Goal: Check status: Check status

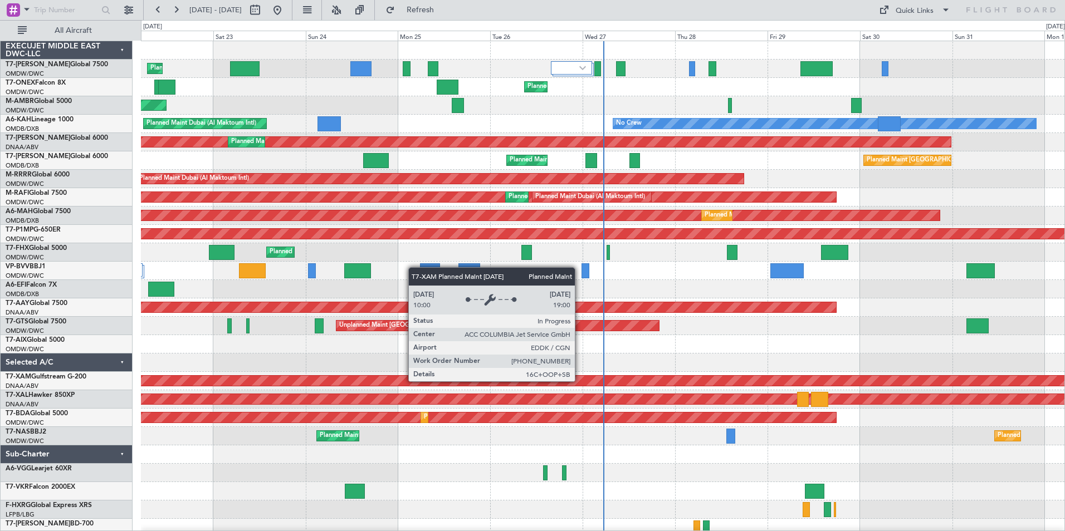
scroll to position [61, 0]
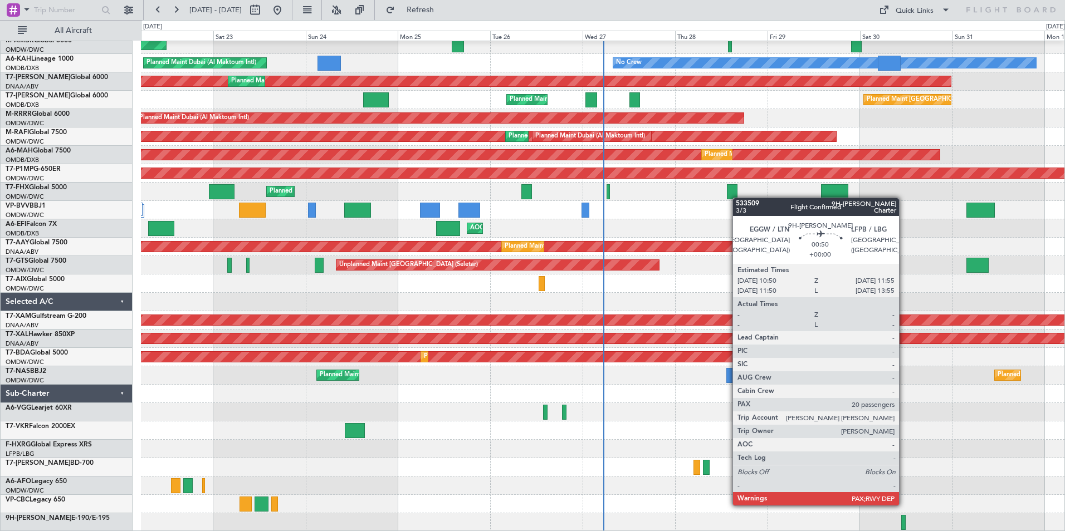
click at [904, 524] on div at bounding box center [903, 522] width 4 height 15
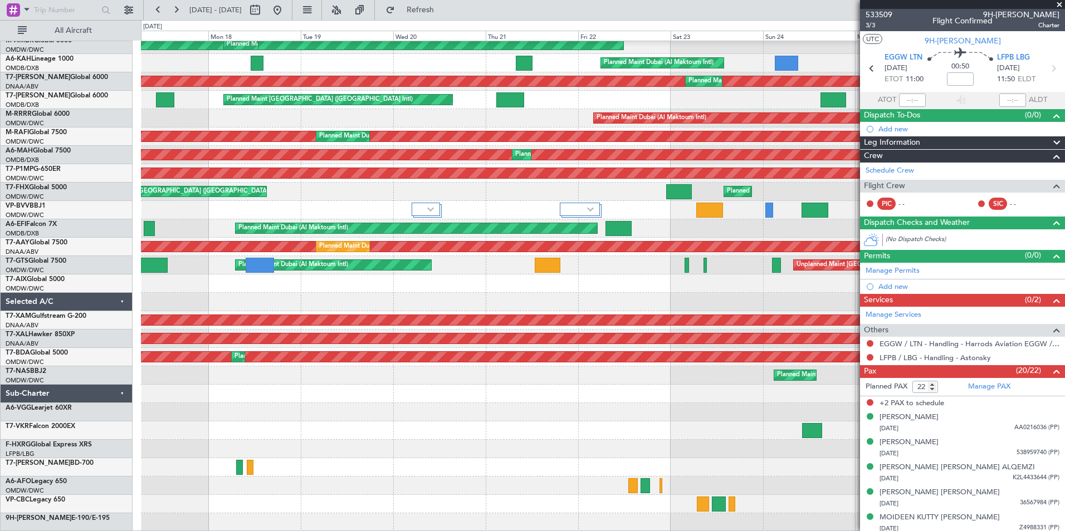
click at [816, 456] on div "Planned Maint Dubai (Al Maktoum Intl) Planned Maint Geneva ([GEOGRAPHIC_DATA]) …" at bounding box center [602, 256] width 923 height 551
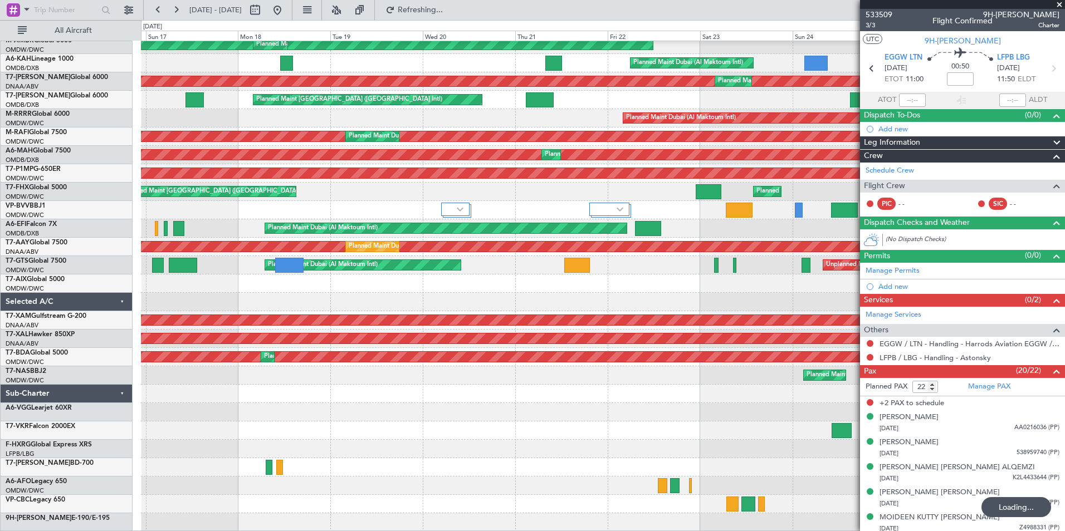
scroll to position [42, 0]
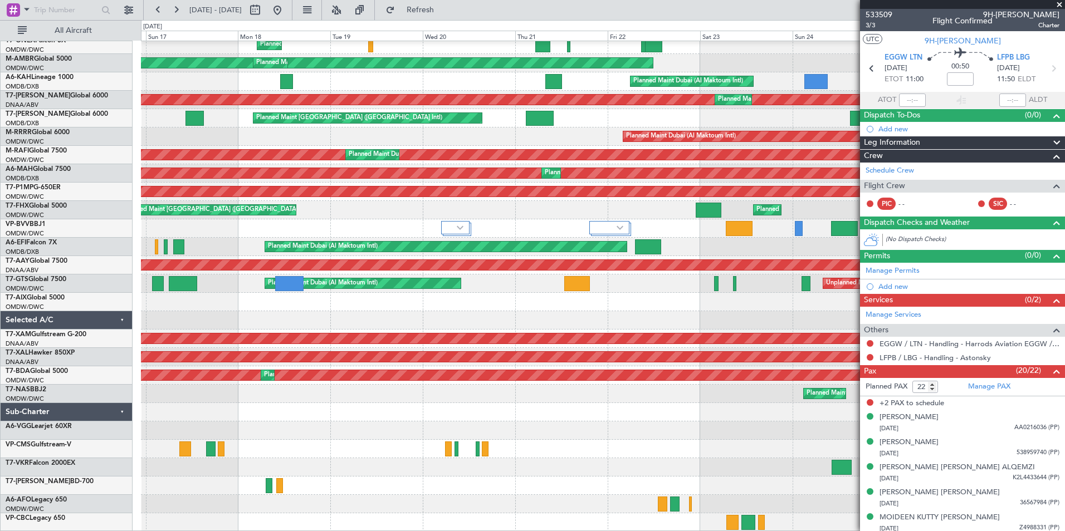
click at [1062, 5] on span at bounding box center [1058, 5] width 11 height 10
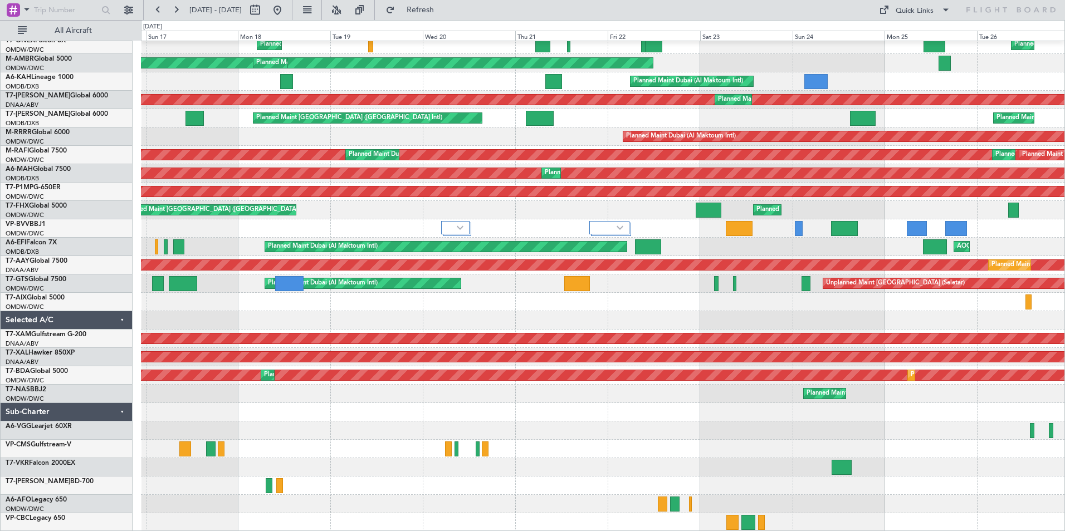
type input "0"
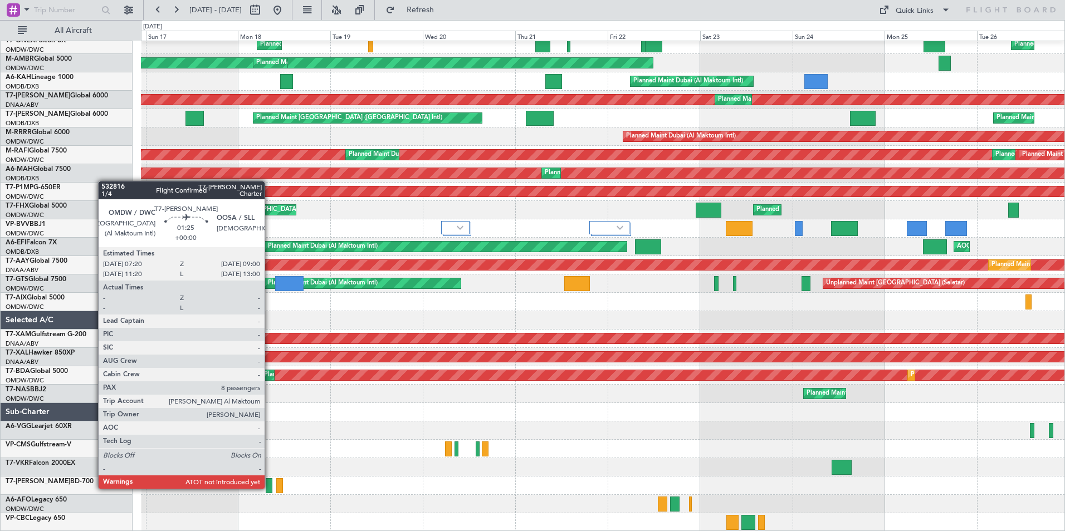
click at [269, 488] on div at bounding box center [269, 485] width 7 height 15
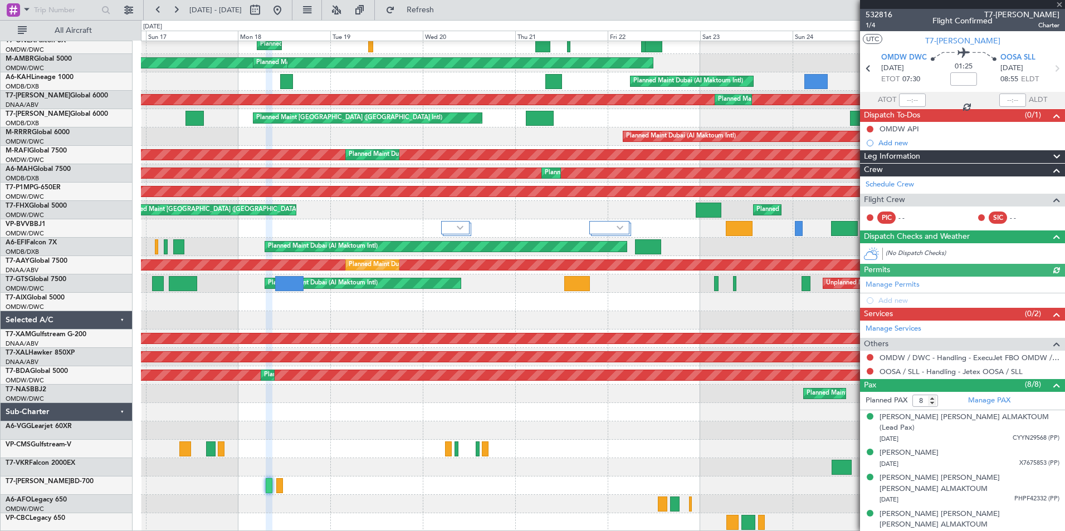
click at [191, 497] on div at bounding box center [602, 504] width 923 height 18
click at [434, 8] on button "Refresh" at bounding box center [413, 10] width 67 height 18
click at [1058, 3] on span at bounding box center [1058, 5] width 11 height 10
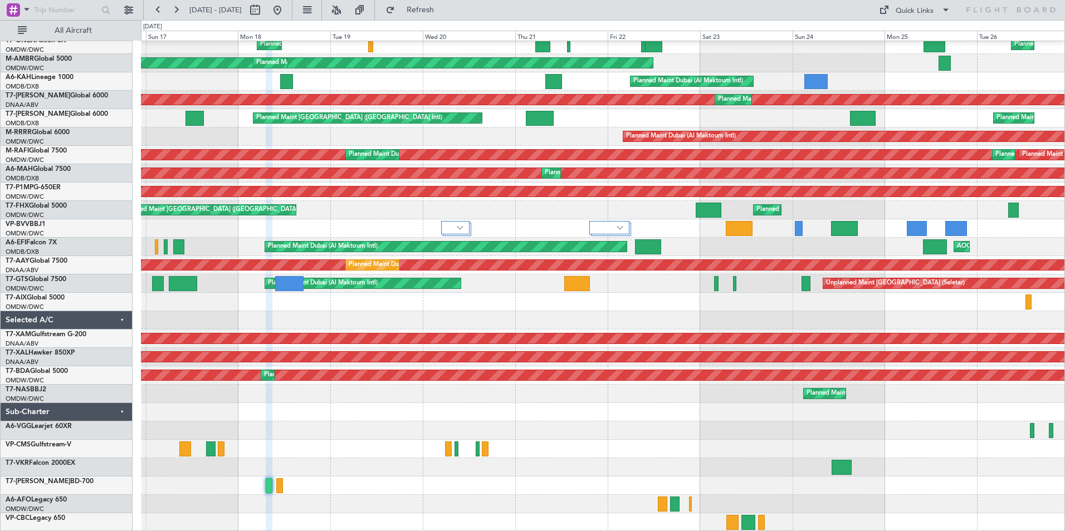
type input "0"
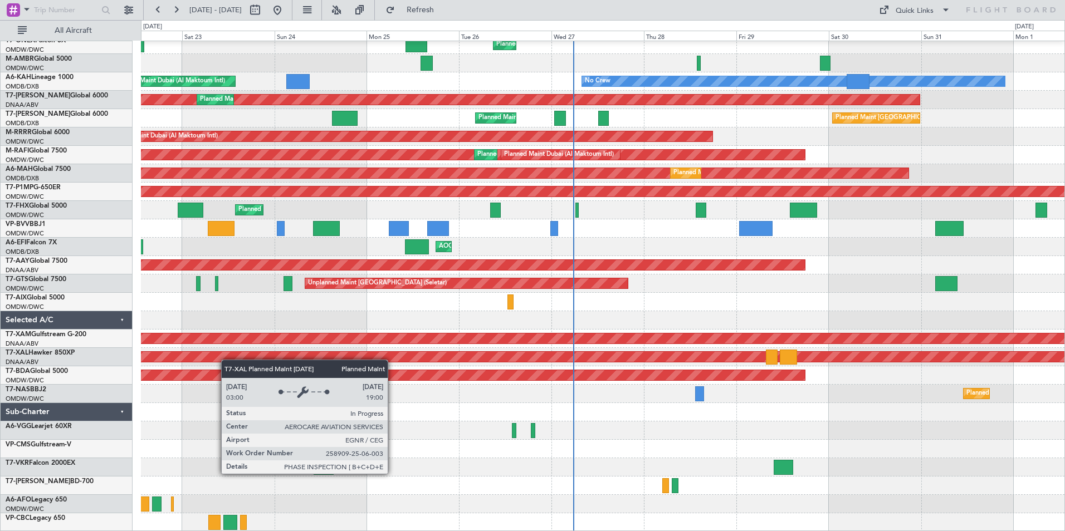
click at [36, 333] on div "Planned Maint Dubai (Al Maktoum Intl) Planned Maint [GEOGRAPHIC_DATA] (Al Makto…" at bounding box center [532, 275] width 1065 height 511
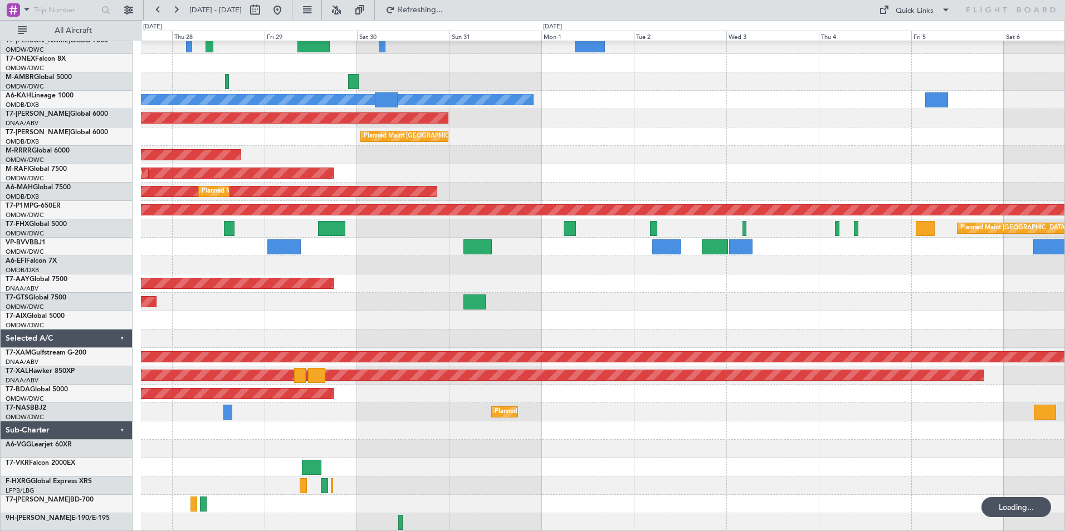
scroll to position [6, 0]
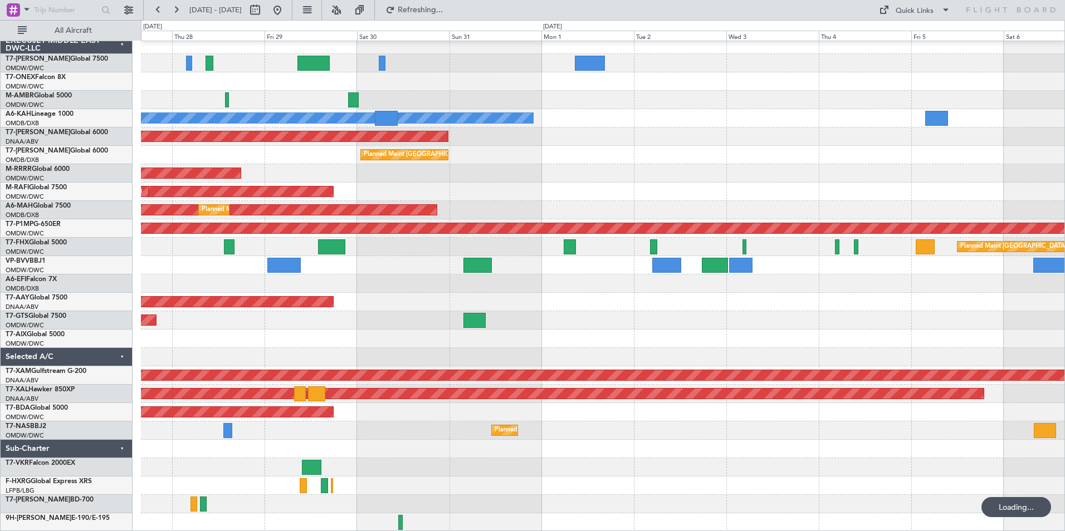
click at [122, 336] on div "T7-AIX Global 5000" at bounding box center [69, 335] width 126 height 10
click at [120, 357] on div "Selected A/C" at bounding box center [67, 357] width 132 height 18
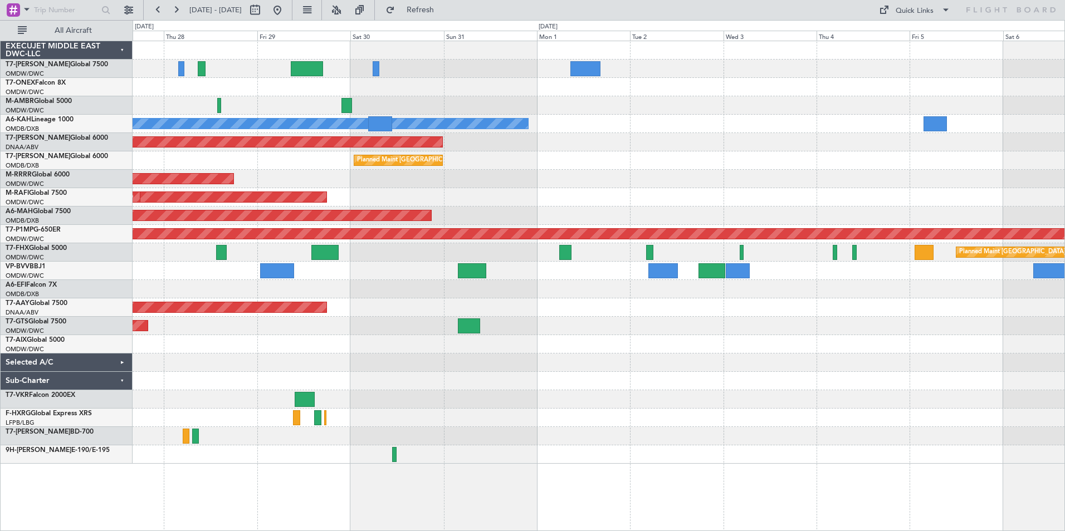
click at [121, 43] on div "EXECUJET MIDDLE EAST DWC-LLC" at bounding box center [67, 50] width 132 height 18
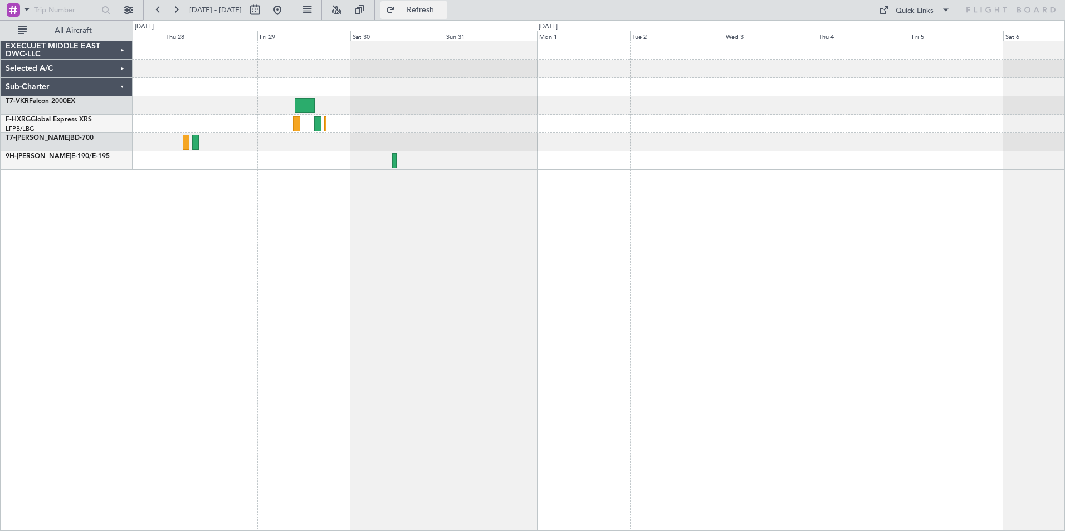
click at [435, 10] on span "Refresh" at bounding box center [420, 10] width 47 height 8
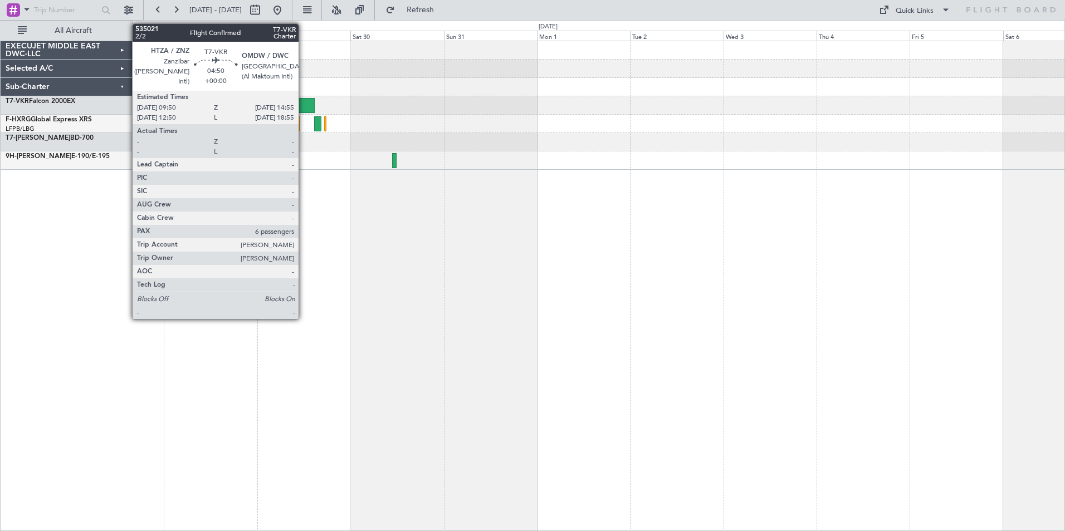
click at [303, 107] on div at bounding box center [305, 105] width 20 height 15
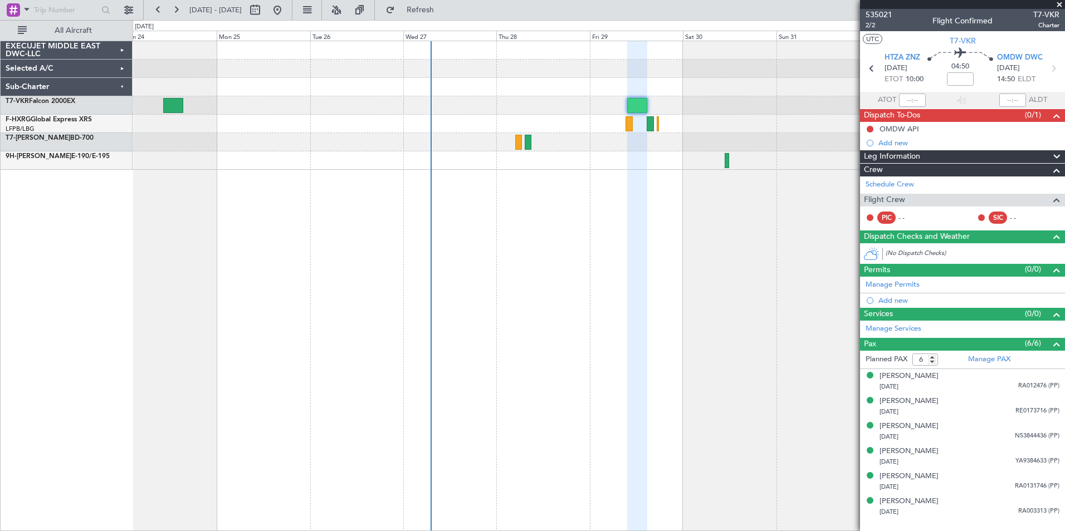
click at [582, 233] on div at bounding box center [599, 286] width 932 height 490
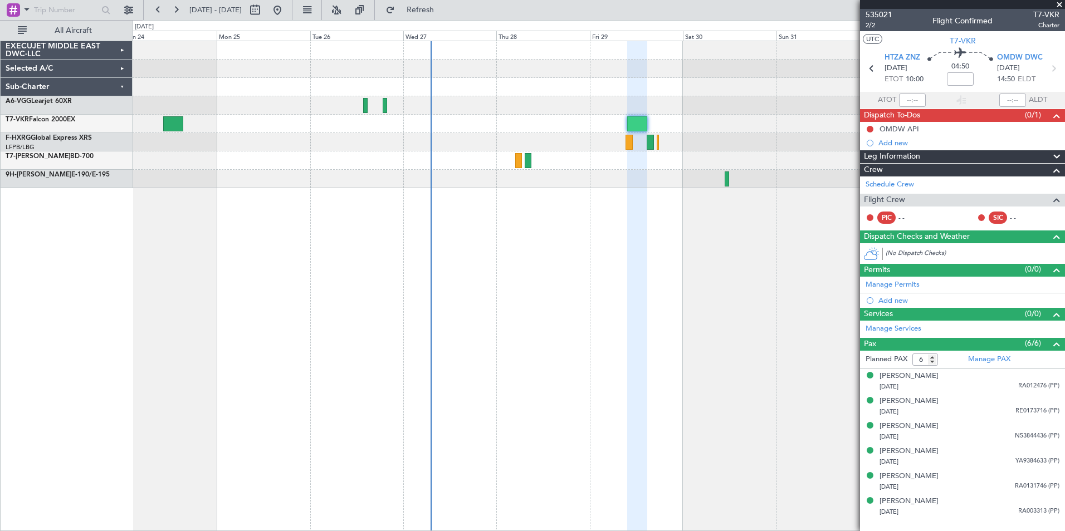
click at [1059, 5] on span at bounding box center [1058, 5] width 11 height 10
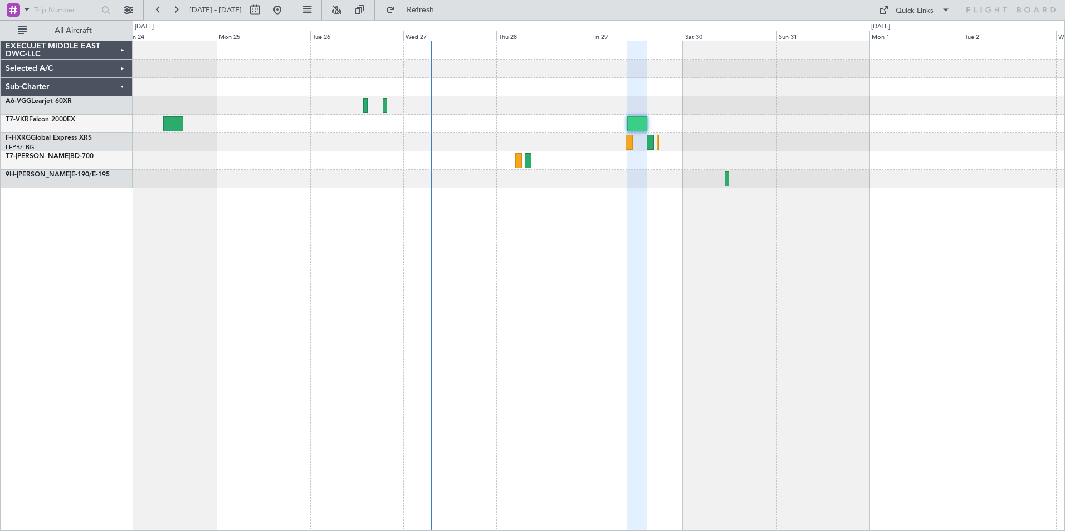
type input "0"
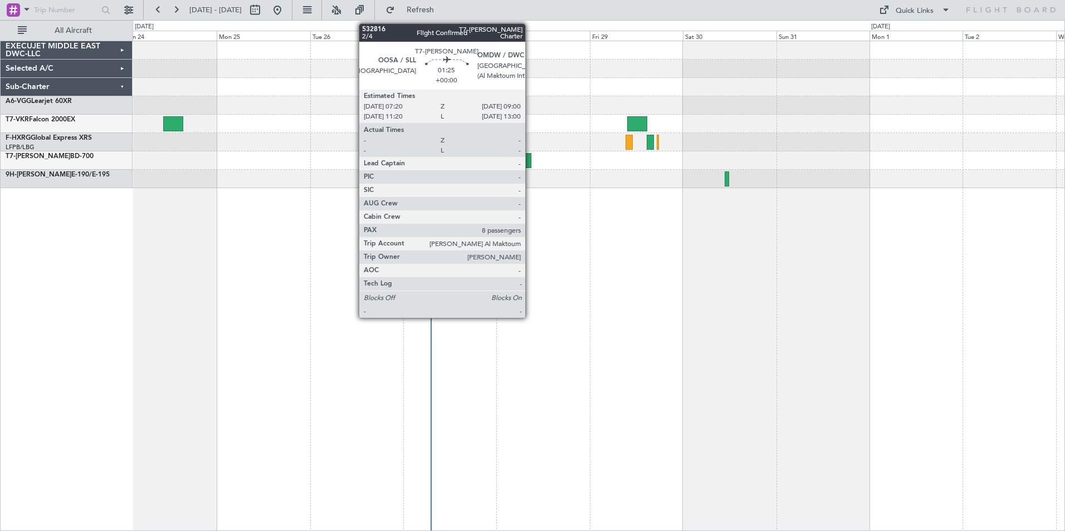
click at [529, 163] on div at bounding box center [527, 160] width 7 height 15
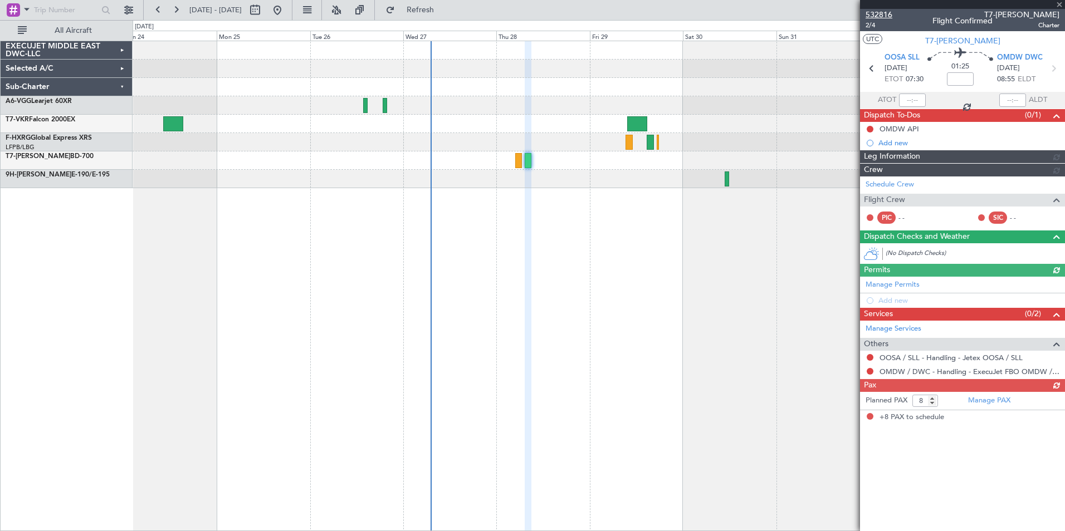
click at [873, 11] on span "532816" at bounding box center [878, 15] width 27 height 12
